Goal: Transaction & Acquisition: Purchase product/service

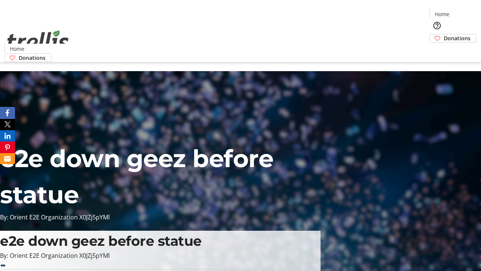
click at [444, 34] on span "Donations" at bounding box center [457, 38] width 27 height 8
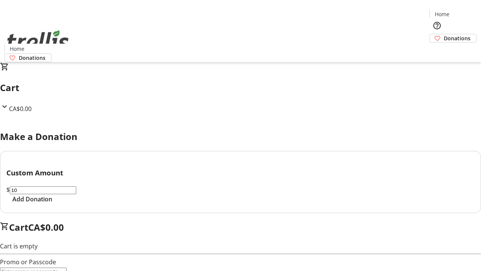
click at [52, 203] on span "Add Donation" at bounding box center [32, 198] width 40 height 9
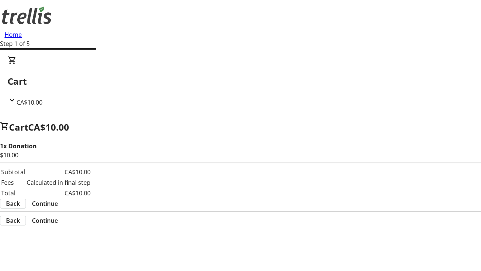
select select "CA"
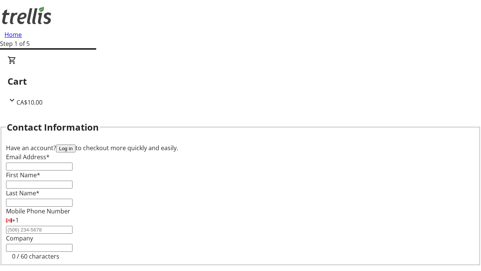
click at [76, 144] on button "Log in" at bounding box center [66, 148] width 20 height 8
